Goal: Information Seeking & Learning: Find specific fact

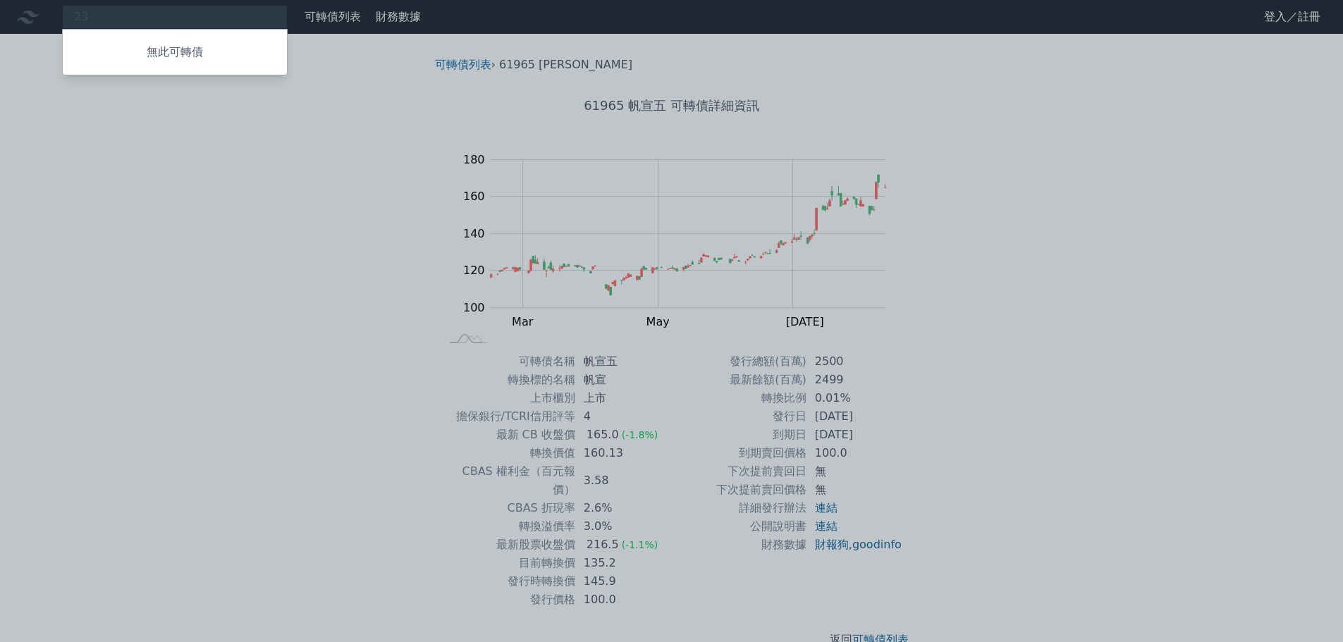
type input "2"
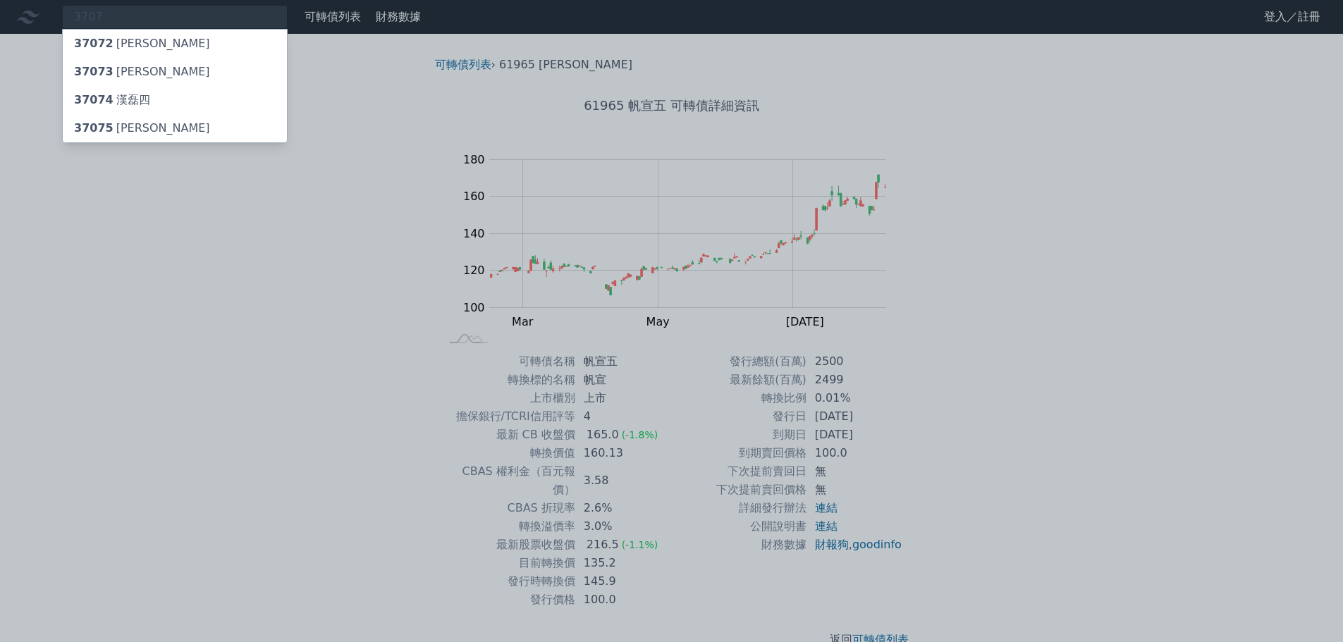
type input "3707"
click at [123, 130] on div "37075 [PERSON_NAME]" at bounding box center [142, 128] width 136 height 17
click at [126, 97] on div "37074 [PERSON_NAME]四" at bounding box center [112, 100] width 76 height 17
click at [106, 124] on span "37075" at bounding box center [93, 127] width 39 height 13
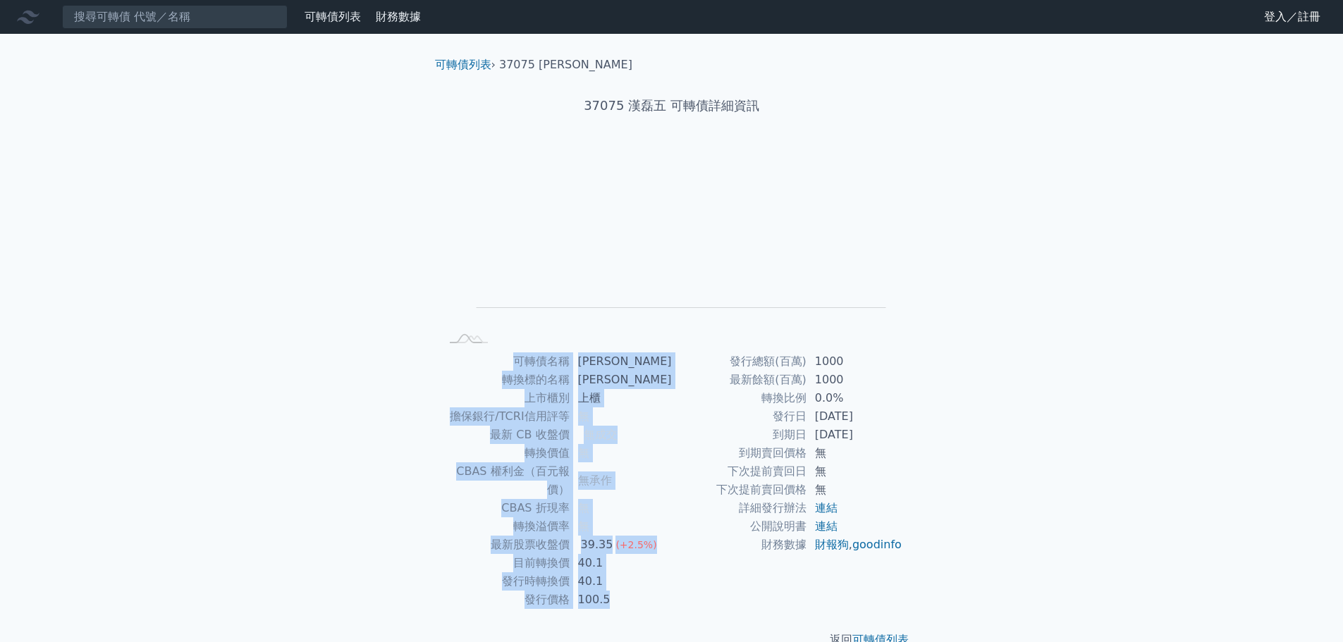
drag, startPoint x: 520, startPoint y: 365, endPoint x: 881, endPoint y: 569, distance: 414.9
click at [864, 574] on div "可轉債名稱 [PERSON_NAME] 轉換標的名稱 [PERSON_NAME] 上市櫃別 上櫃 擔保銀行/TCRI信用評等 無 最新 CB 收盤價 無成交 …" at bounding box center [672, 481] width 496 height 257
click at [1028, 499] on div "可轉債列表 財務數據 可轉債列表 財務數據 登入／註冊 登入／註冊 可轉債列表 › 37075 漢磊五 37075 漢磊五 可轉債詳細資訊 Zoom Out …" at bounding box center [671, 335] width 1343 height 671
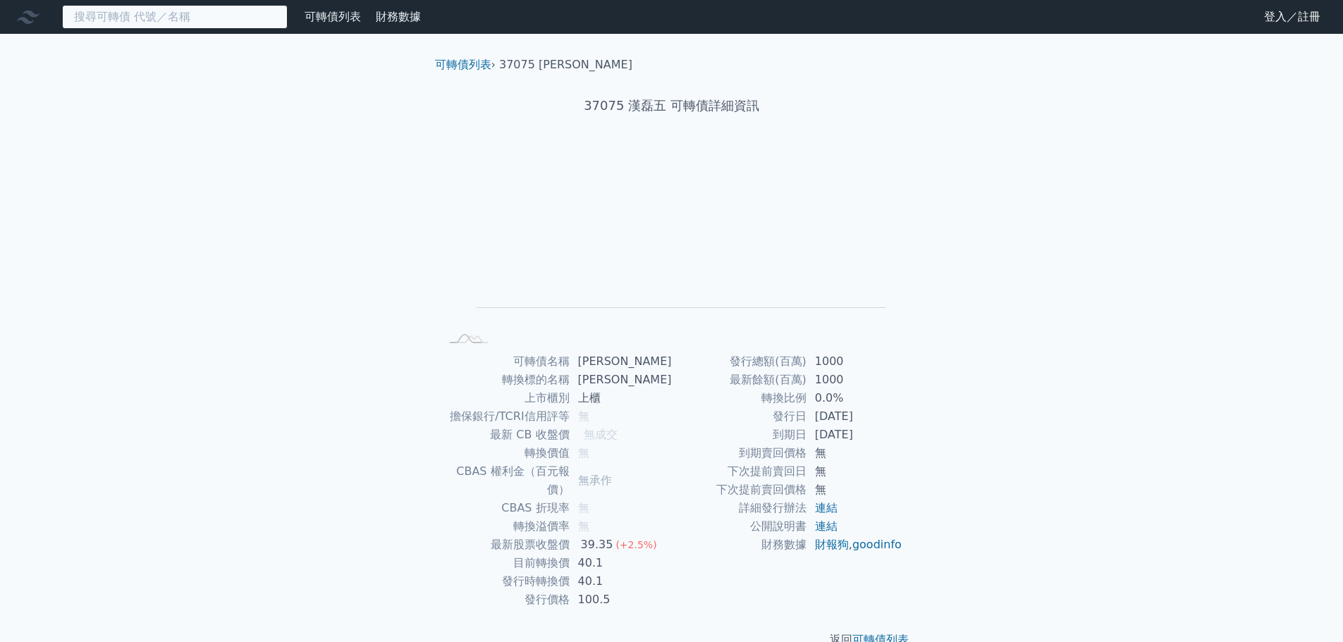
click at [133, 21] on input at bounding box center [175, 17] width 226 height 24
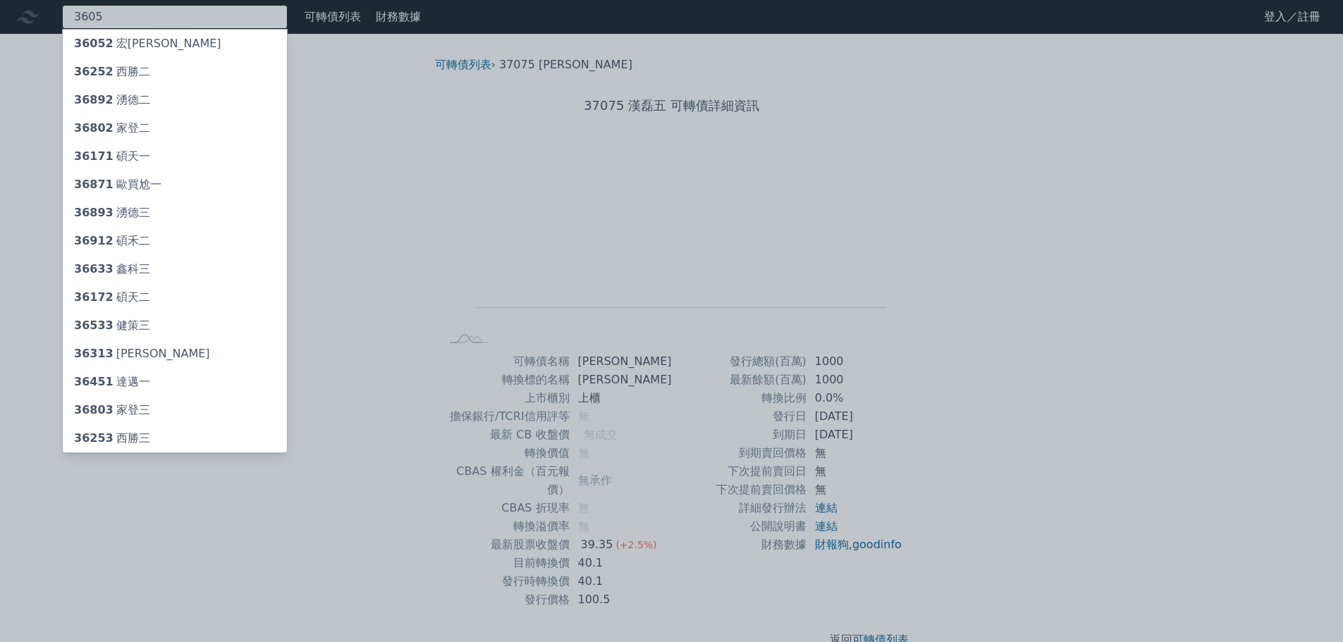
type input "3605"
click at [148, 40] on div "36052 宏[PERSON_NAME]" at bounding box center [175, 44] width 224 height 28
click at [127, 11] on div at bounding box center [671, 321] width 1343 height 642
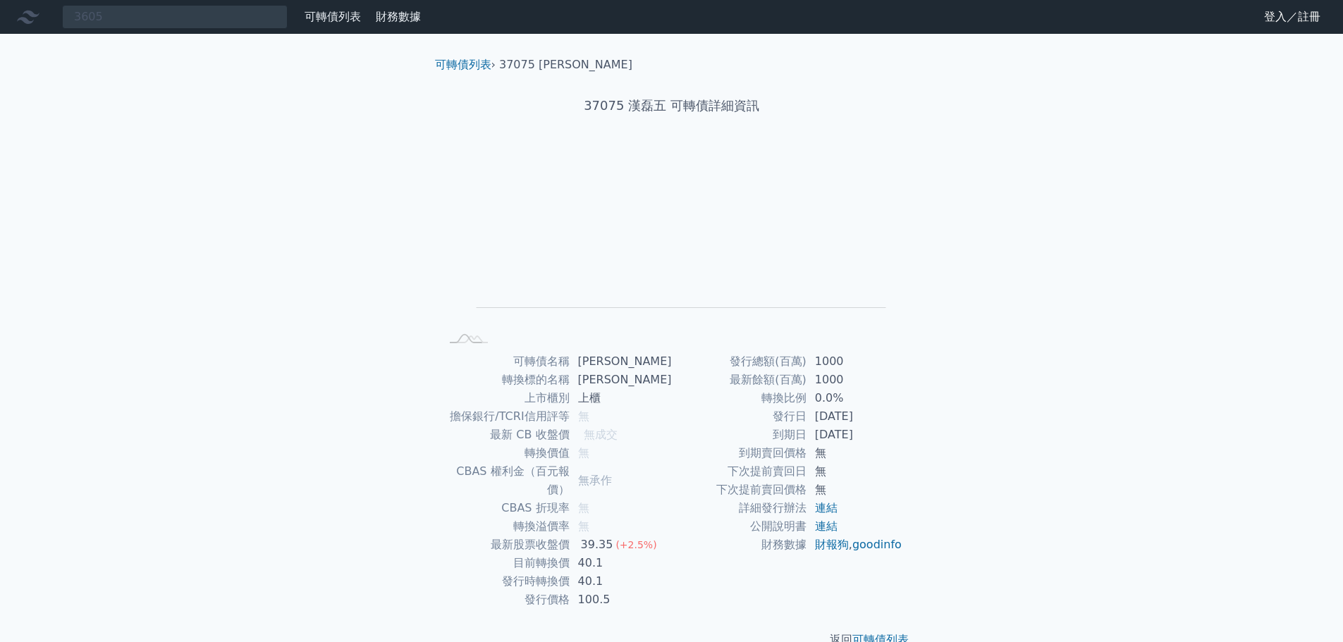
click at [131, 14] on div "3605 36052 宏致二 36252 西勝二 36892 湧德二 36802 家登二 36171 碩天一 36871 [DEMOGRAPHIC_DATA]…" at bounding box center [175, 17] width 226 height 24
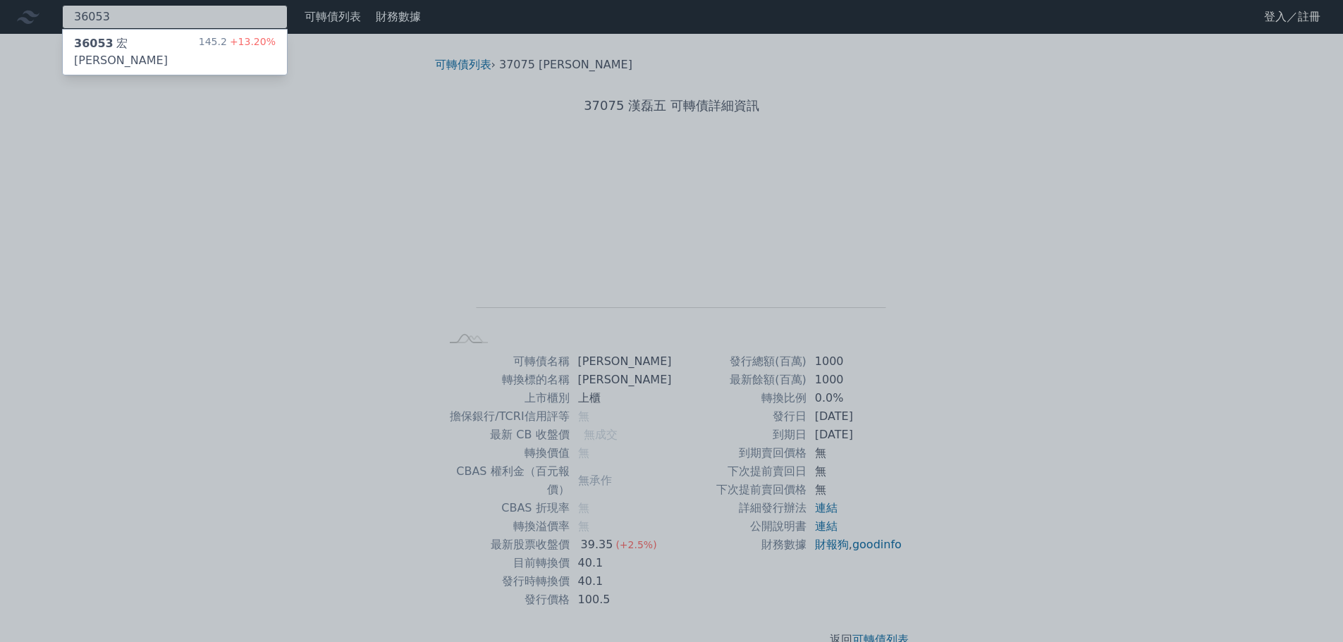
type input "36053"
click at [134, 49] on div "36053 [PERSON_NAME]" at bounding box center [136, 52] width 125 height 34
